Goal: Transaction & Acquisition: Download file/media

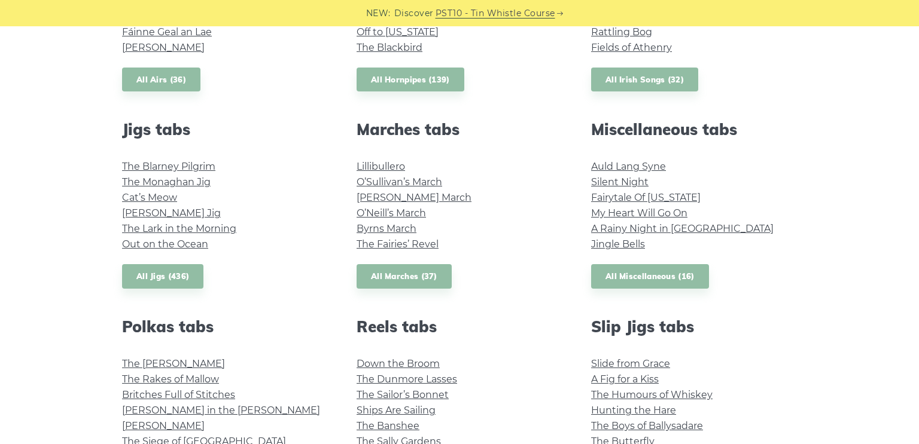
scroll to position [589, 0]
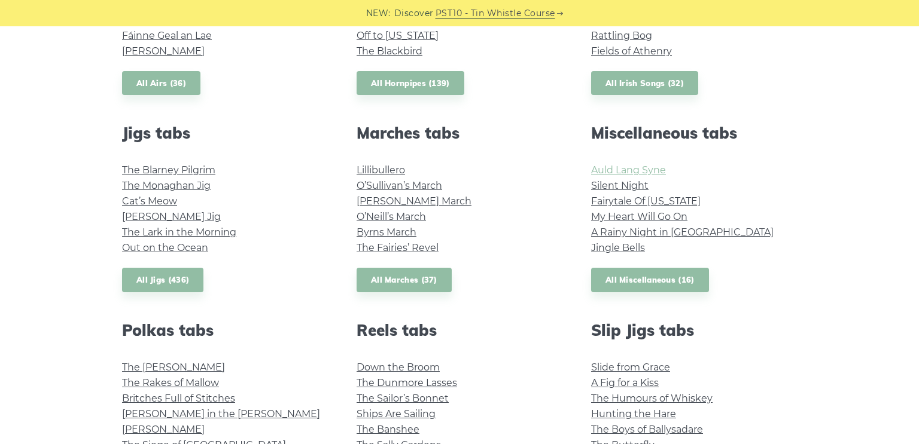
click at [642, 169] on link "Auld Lang Syne" at bounding box center [628, 170] width 75 height 11
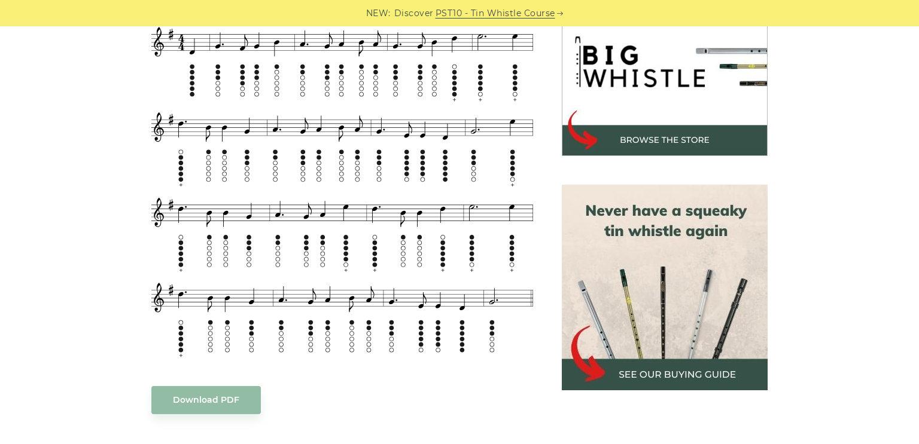
scroll to position [491, 0]
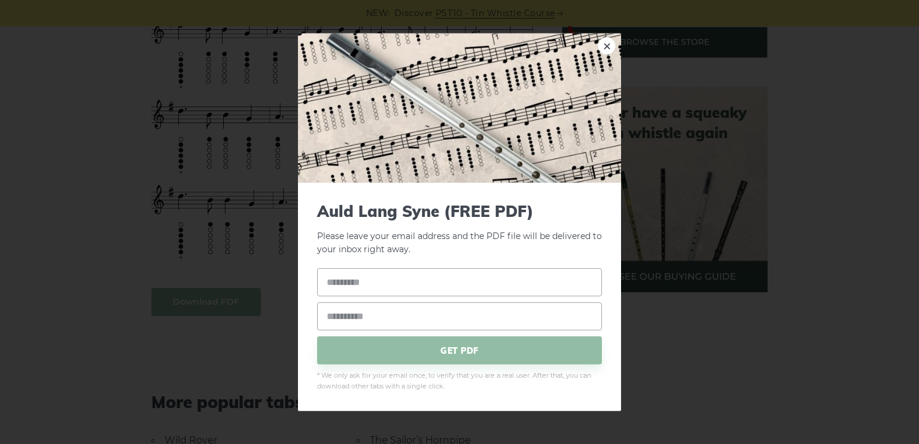
click at [432, 282] on input "text" at bounding box center [459, 283] width 285 height 28
type input "*******"
click at [403, 319] on input "email" at bounding box center [459, 317] width 285 height 28
type input "**********"
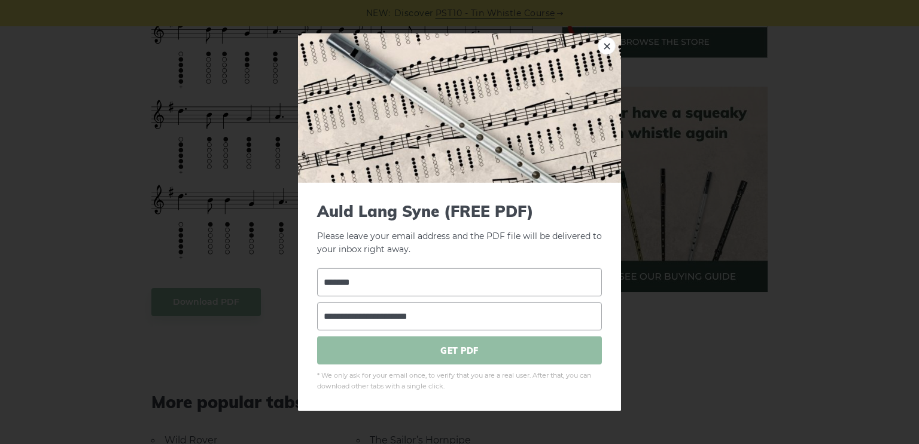
click at [442, 361] on span "GET PDF" at bounding box center [459, 351] width 285 height 28
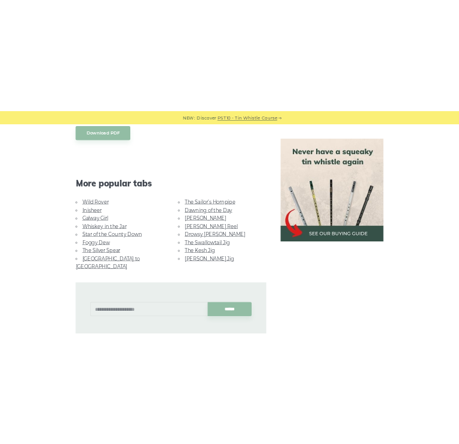
scroll to position [785, 0]
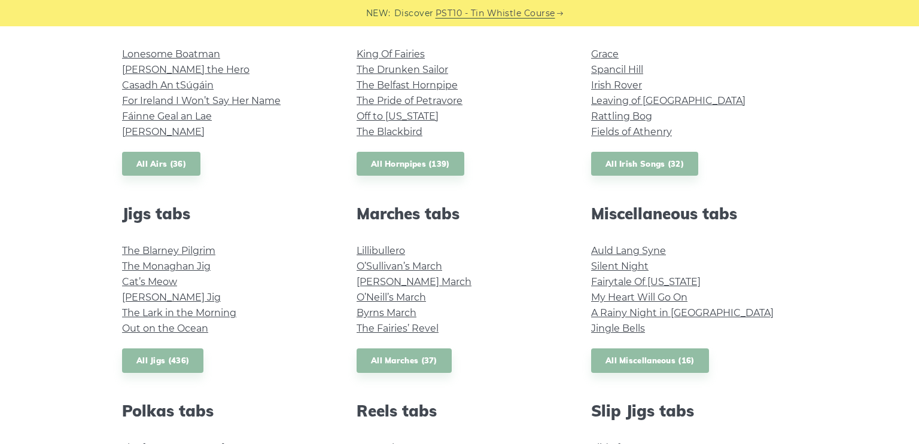
scroll to position [589, 0]
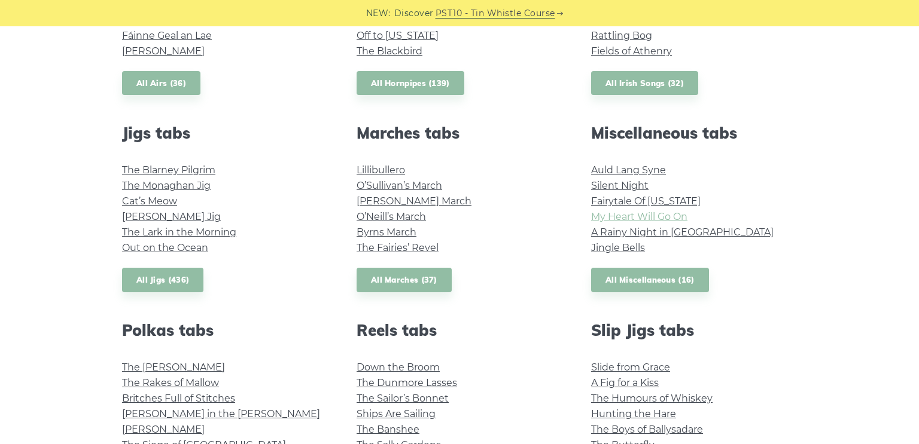
click at [684, 219] on link "My Heart Will Go On" at bounding box center [639, 216] width 96 height 11
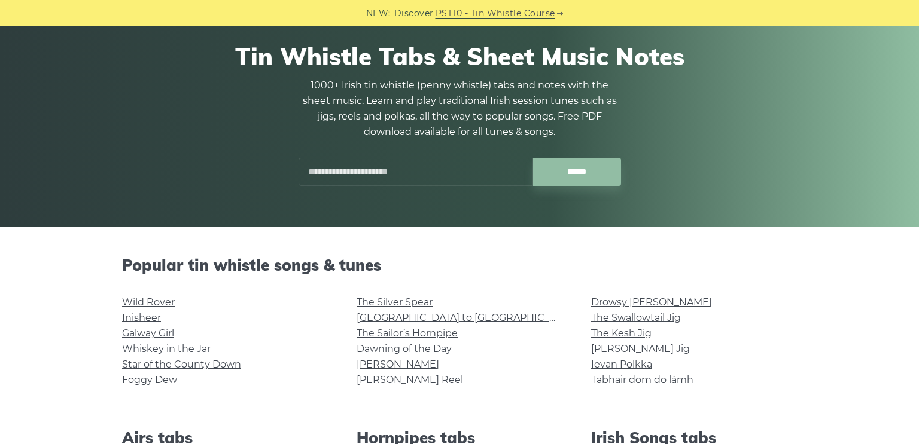
scroll to position [98, 0]
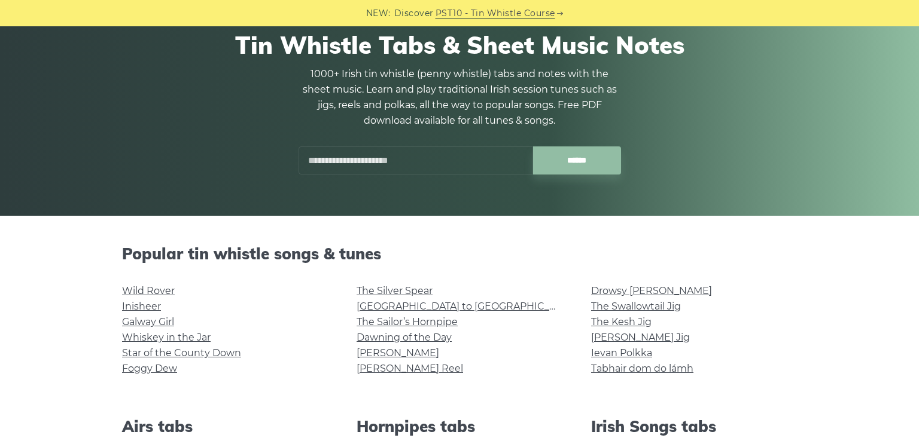
click at [424, 161] on input "text" at bounding box center [415, 161] width 234 height 28
click at [416, 159] on input "text" at bounding box center [415, 161] width 234 height 28
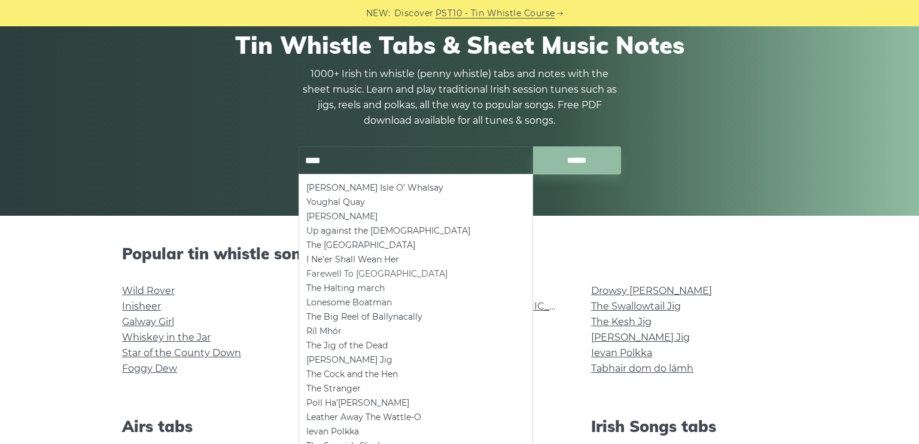
click at [444, 280] on li "Farewell To Whalley Range" at bounding box center [415, 274] width 219 height 14
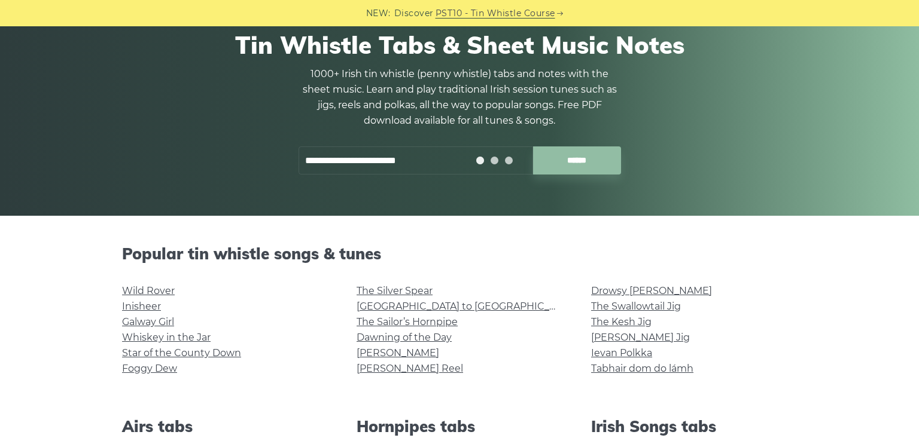
click at [438, 159] on input "**********" at bounding box center [415, 161] width 234 height 28
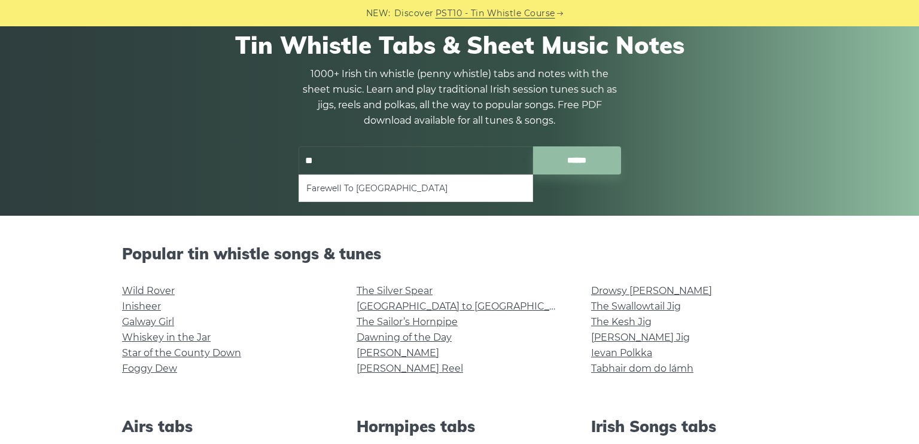
type input "*"
click at [533, 147] on input "******" at bounding box center [577, 161] width 88 height 28
click at [494, 191] on li "No tunes found. Please try another search." at bounding box center [415, 188] width 219 height 14
type input "**********"
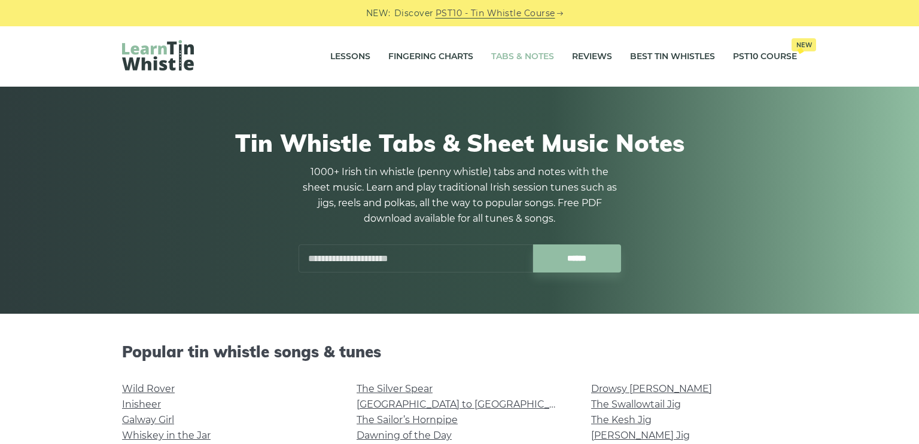
click at [411, 260] on input "text" at bounding box center [415, 259] width 234 height 28
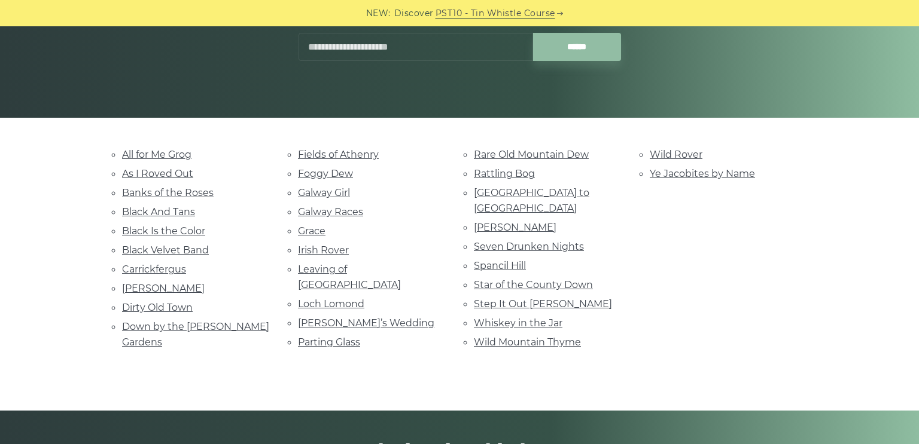
scroll to position [294, 0]
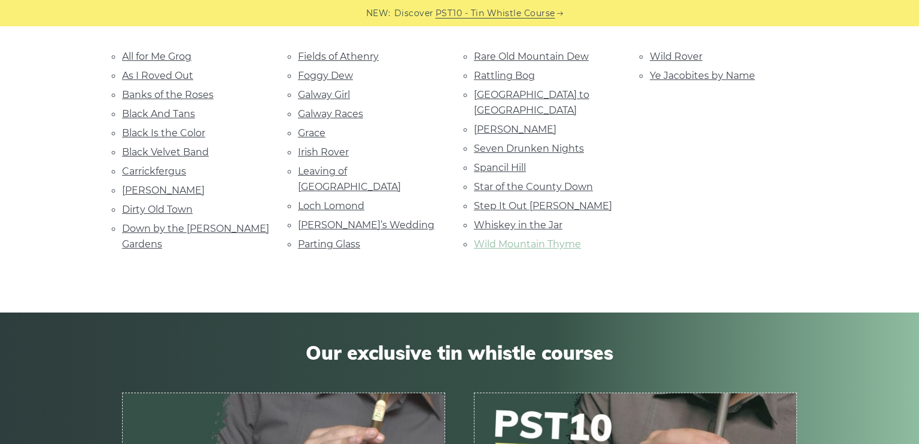
click at [571, 239] on link "Wild Mountain Thyme" at bounding box center [527, 244] width 107 height 11
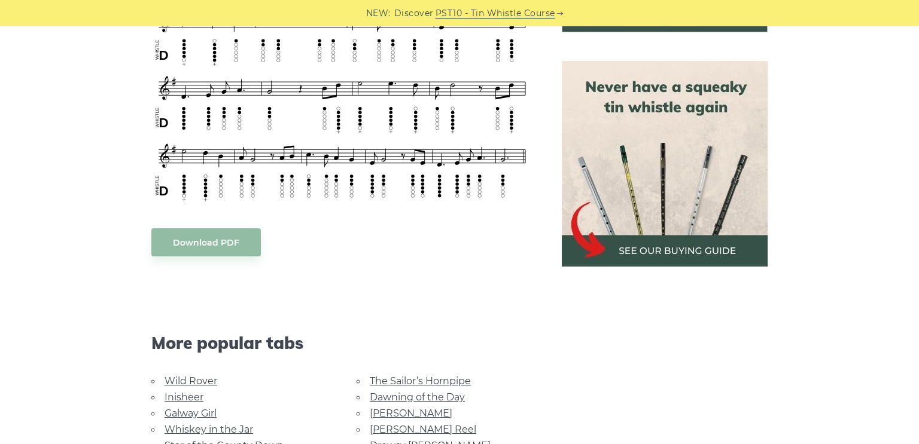
scroll to position [589, 0]
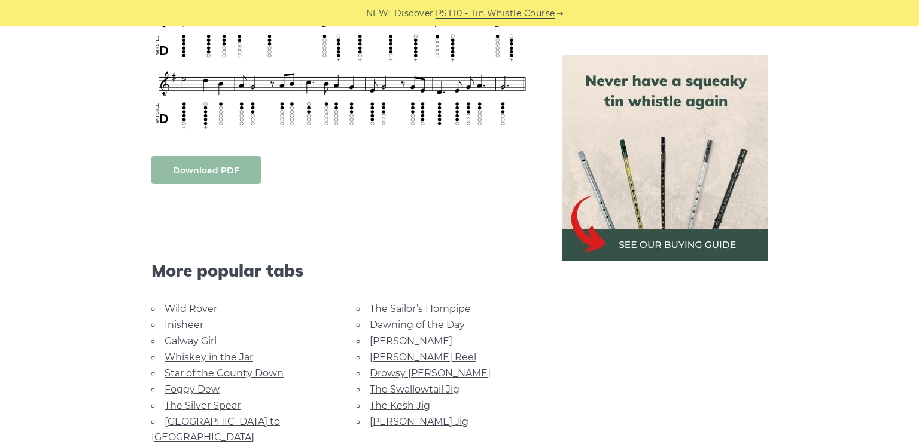
click at [219, 170] on link "Download PDF" at bounding box center [205, 170] width 109 height 28
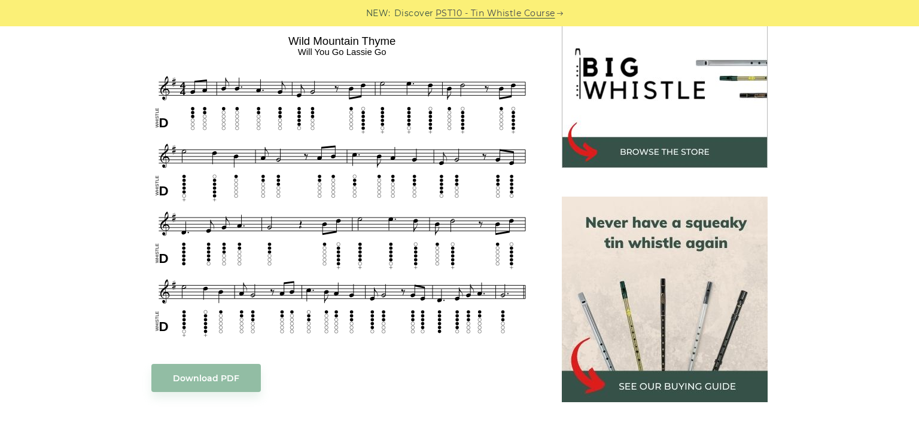
scroll to position [294, 0]
